Goal: Information Seeking & Learning: Learn about a topic

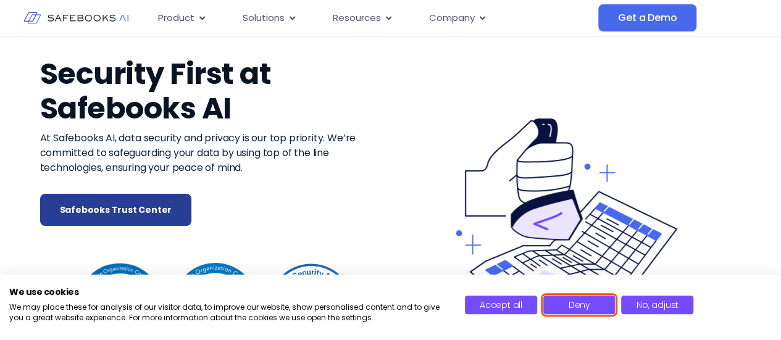
click at [586, 312] on button "Deny" at bounding box center [579, 305] width 72 height 19
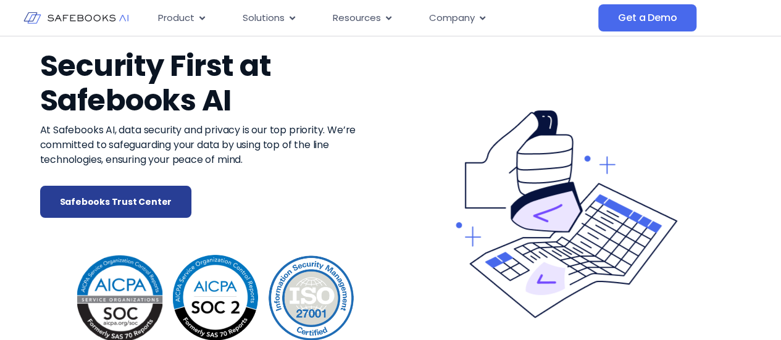
scroll to position [9, 0]
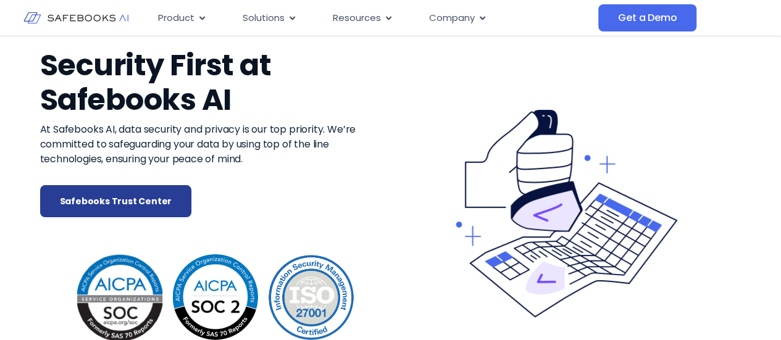
click at [124, 171] on div "At Safebooks AI, data security and privacy is our top priority. We’re committed…" at bounding box center [215, 153] width 351 height 63
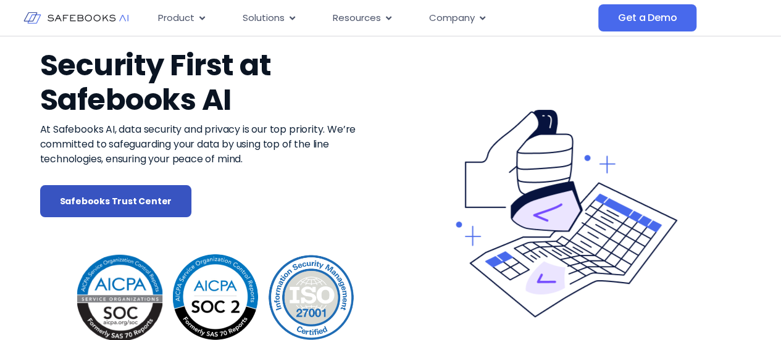
click at [121, 202] on span "Safebooks Trust Center" at bounding box center [116, 201] width 112 height 12
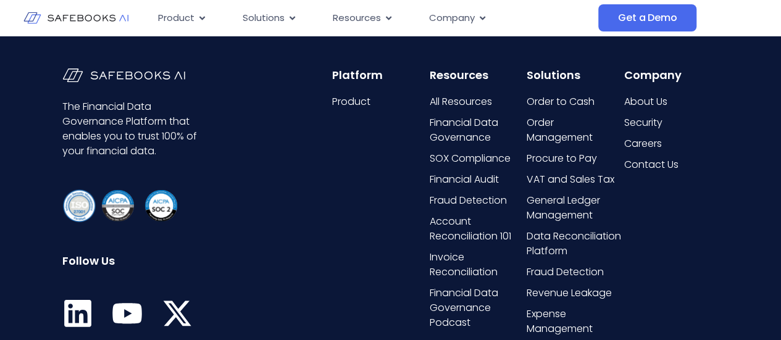
scroll to position [1781, 0]
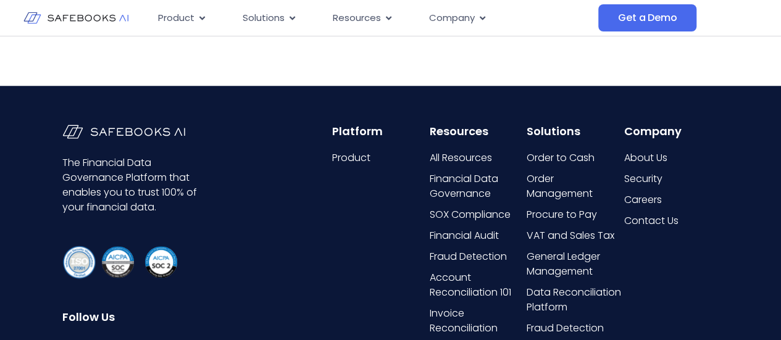
scroll to position [2858, 0]
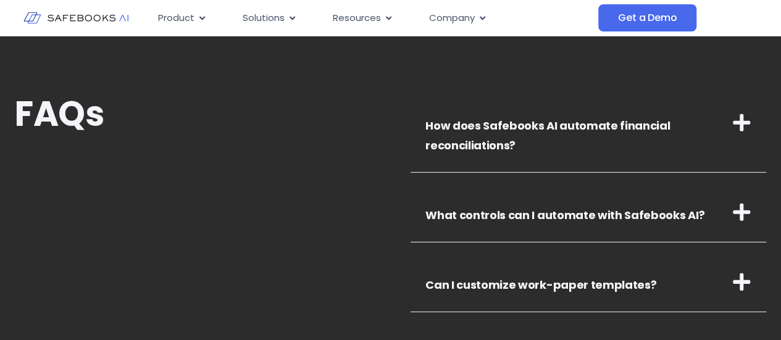
scroll to position [4109, 0]
click at [747, 122] on icon at bounding box center [741, 122] width 17 height 17
